Goal: Task Accomplishment & Management: Use online tool/utility

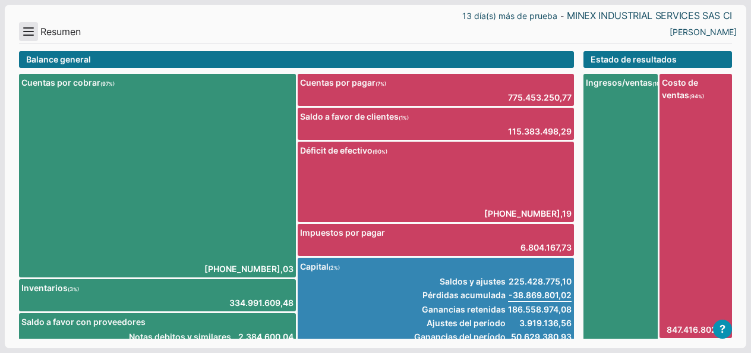
click at [32, 32] on button "Menu" at bounding box center [28, 31] width 19 height 19
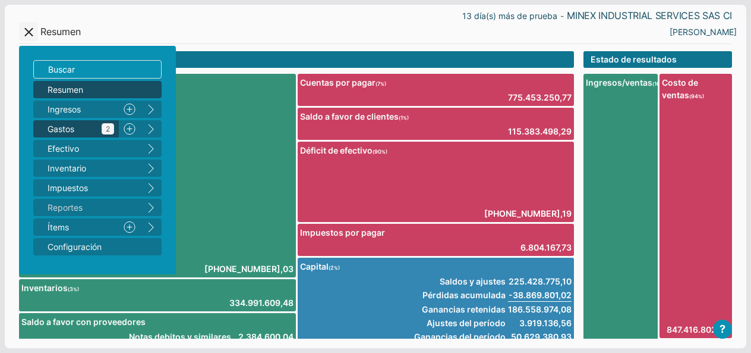
click at [63, 122] on link "Gastos 2" at bounding box center [76, 128] width 86 height 17
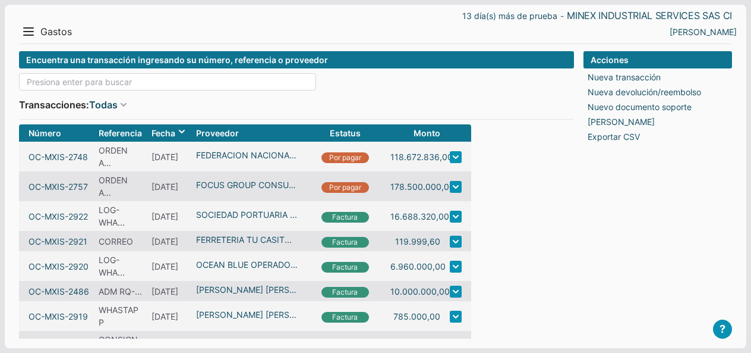
click at [83, 74] on input at bounding box center [167, 81] width 297 height 17
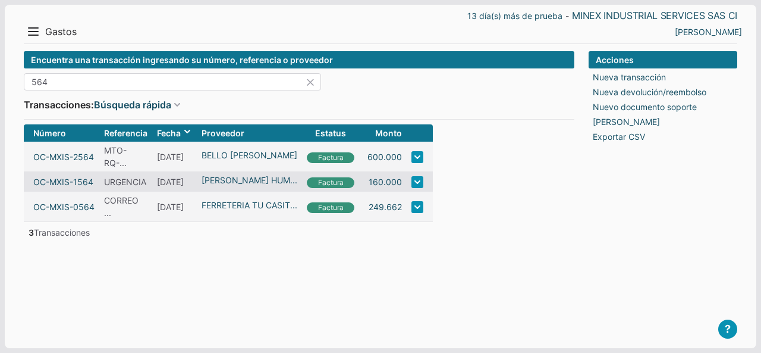
drag, startPoint x: 63, startPoint y: 89, endPoint x: 0, endPoint y: 59, distance: 69.4
click at [0, 64] on body "13 día(s) más de prueba - MINEX INDUSTRIAL SERVICES SAS CI Menu Resumen Ingreso…" at bounding box center [380, 176] width 761 height 353
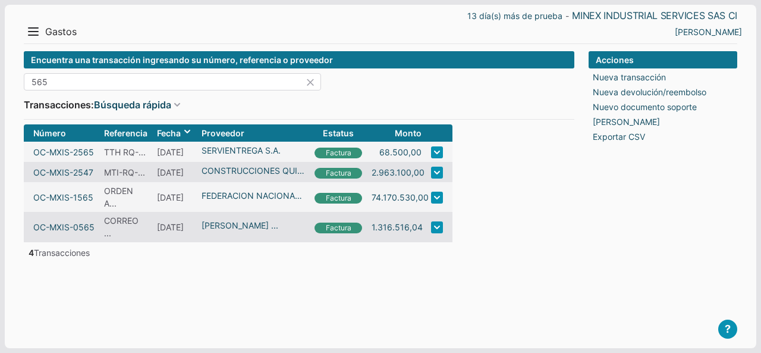
type input "565"
click at [312, 79] on icon at bounding box center [313, 81] width 16 height 17
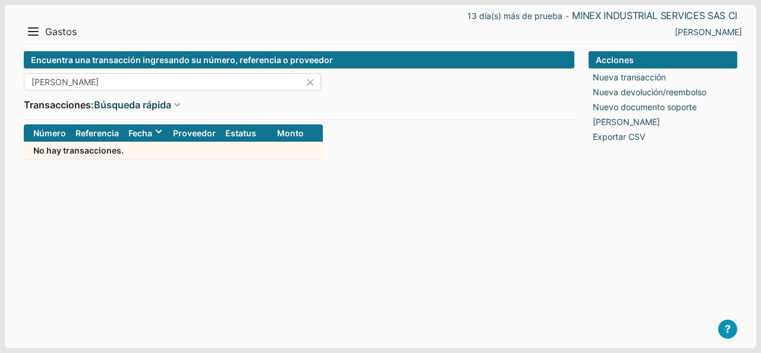
drag, startPoint x: 161, startPoint y: 81, endPoint x: 1, endPoint y: 43, distance: 163.7
click at [0, 49] on body "13 día(s) más de prueba - MINEX INDUSTRIAL SERVICES SAS CI Menu Resumen Ingreso…" at bounding box center [380, 176] width 761 height 353
type input "FERNEL"
click at [315, 78] on icon at bounding box center [313, 81] width 16 height 17
type input "recreo"
